Goal: Use online tool/utility: Use online tool/utility

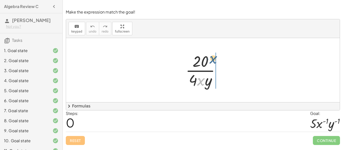
drag, startPoint x: 201, startPoint y: 79, endPoint x: 213, endPoint y: 57, distance: 25.3
click at [213, 57] on div at bounding box center [204, 70] width 43 height 39
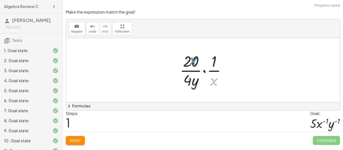
drag, startPoint x: 216, startPoint y: 81, endPoint x: 195, endPoint y: 60, distance: 29.4
click at [195, 60] on div at bounding box center [204, 70] width 55 height 39
click at [80, 137] on button "Reset" at bounding box center [75, 140] width 19 height 9
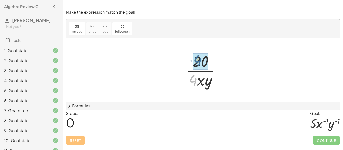
drag, startPoint x: 196, startPoint y: 79, endPoint x: 200, endPoint y: 59, distance: 20.8
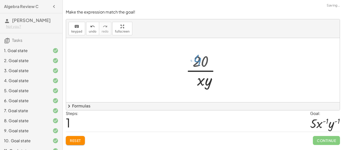
click at [201, 77] on div at bounding box center [204, 70] width 35 height 39
drag, startPoint x: 196, startPoint y: 82, endPoint x: 209, endPoint y: 52, distance: 32.7
click at [209, 52] on div at bounding box center [204, 70] width 35 height 39
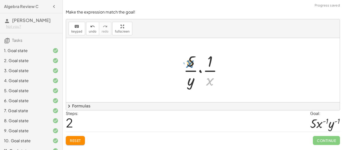
drag, startPoint x: 209, startPoint y: 83, endPoint x: 188, endPoint y: 65, distance: 27.4
click at [188, 65] on div at bounding box center [204, 70] width 47 height 39
drag, startPoint x: 190, startPoint y: 80, endPoint x: 192, endPoint y: 59, distance: 21.4
click at [192, 59] on div at bounding box center [204, 70] width 47 height 39
drag, startPoint x: 189, startPoint y: 85, endPoint x: 214, endPoint y: 80, distance: 25.0
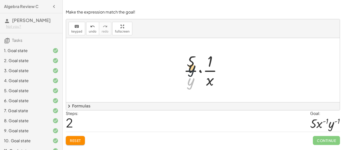
click at [189, 64] on div at bounding box center [204, 70] width 47 height 39
click at [199, 73] on div at bounding box center [204, 70] width 47 height 39
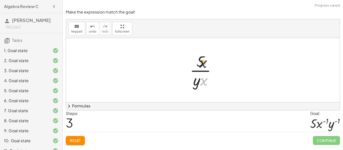
drag, startPoint x: 204, startPoint y: 83, endPoint x: 203, endPoint y: 62, distance: 20.3
click at [203, 62] on div at bounding box center [204, 70] width 35 height 39
drag, startPoint x: 204, startPoint y: 81, endPoint x: 202, endPoint y: 59, distance: 22.5
click at [202, 59] on div at bounding box center [204, 70] width 35 height 39
click at [202, 65] on div at bounding box center [204, 70] width 35 height 39
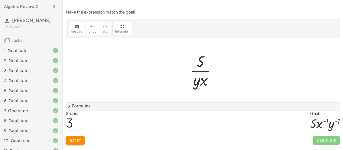
click at [202, 65] on div at bounding box center [204, 70] width 35 height 39
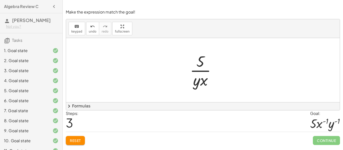
click at [202, 65] on div at bounding box center [204, 70] width 35 height 39
click at [74, 139] on span "Reset" at bounding box center [75, 140] width 11 height 5
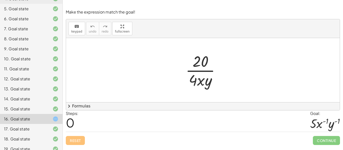
scroll to position [83, 0]
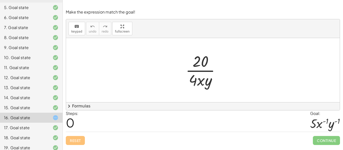
click at [33, 115] on div "16. Goal state" at bounding box center [24, 118] width 40 height 6
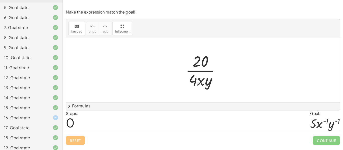
click at [33, 115] on div "16. Goal state" at bounding box center [24, 118] width 40 height 6
